Goal: Task Accomplishment & Management: Manage account settings

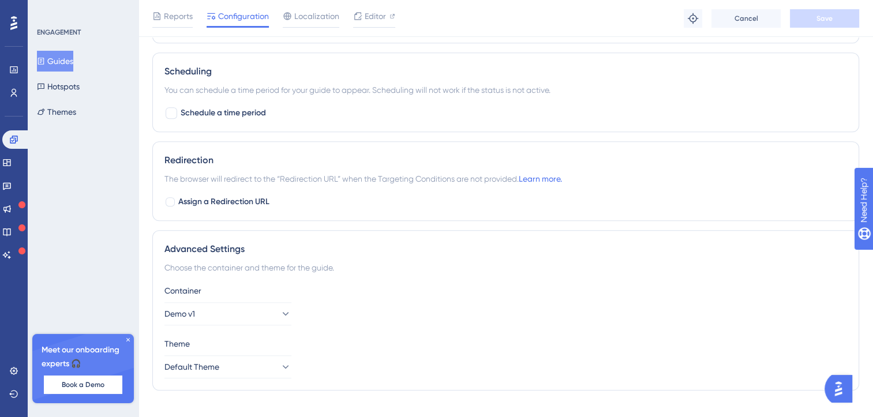
scroll to position [851, 0]
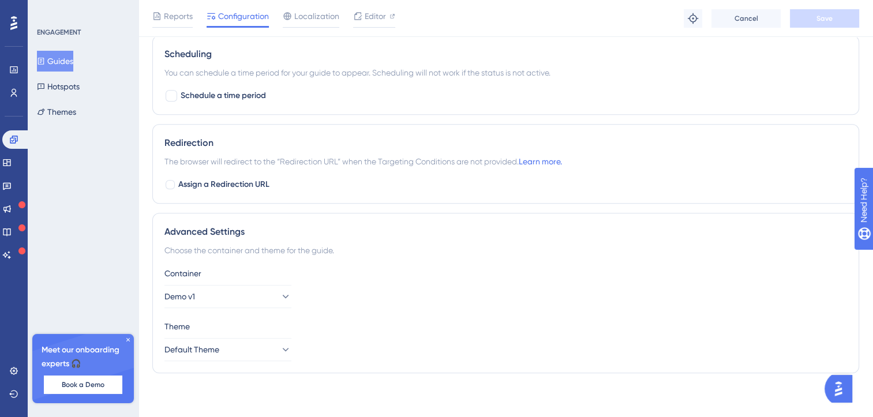
click at [110, 170] on div "ENGAGEMENT Guides Hotspots Themes Meet our onboarding experts 🎧 Book a Demo Upg…" at bounding box center [83, 208] width 111 height 417
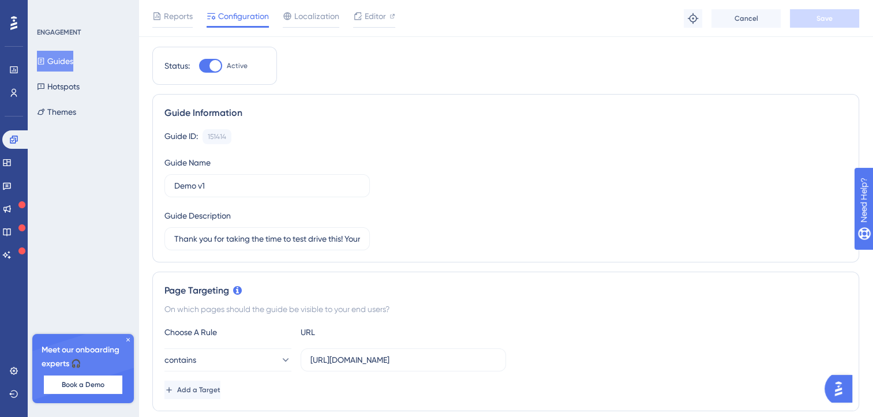
scroll to position [0, 0]
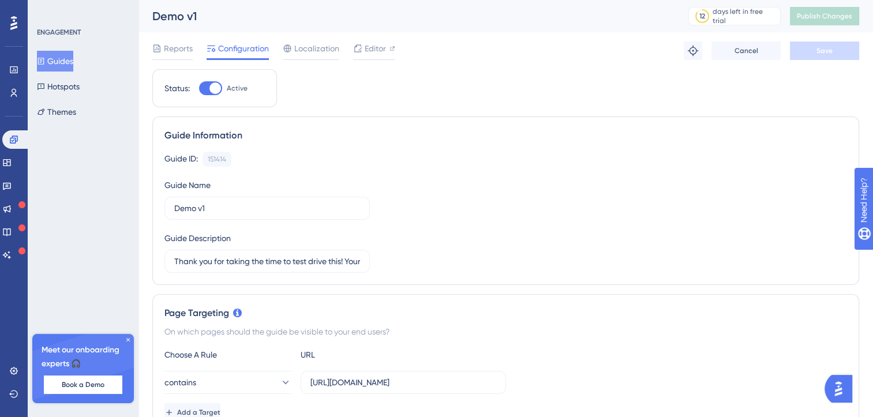
click at [215, 91] on div at bounding box center [216, 89] width 12 height 12
click at [199, 89] on input "Active" at bounding box center [199, 88] width 1 height 1
checkbox input "false"
click at [825, 48] on span "Save" at bounding box center [825, 50] width 16 height 9
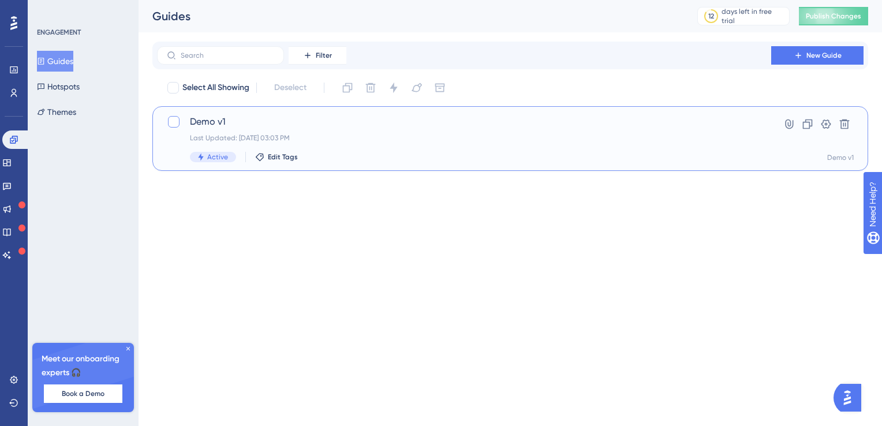
click at [176, 121] on div at bounding box center [174, 122] width 12 height 12
checkbox input "true"
click at [826, 17] on span "Publish Changes" at bounding box center [833, 16] width 55 height 9
click at [787, 125] on icon at bounding box center [789, 124] width 12 height 12
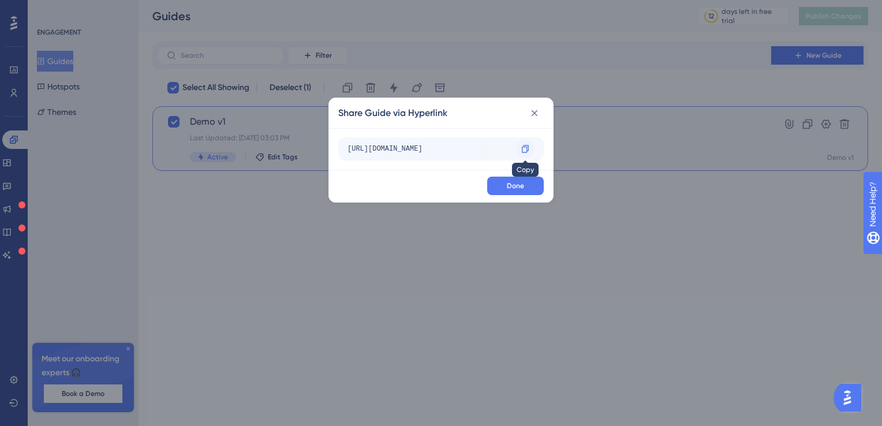
click at [523, 147] on icon at bounding box center [525, 149] width 7 height 8
